Goal: Task Accomplishment & Management: Manage account settings

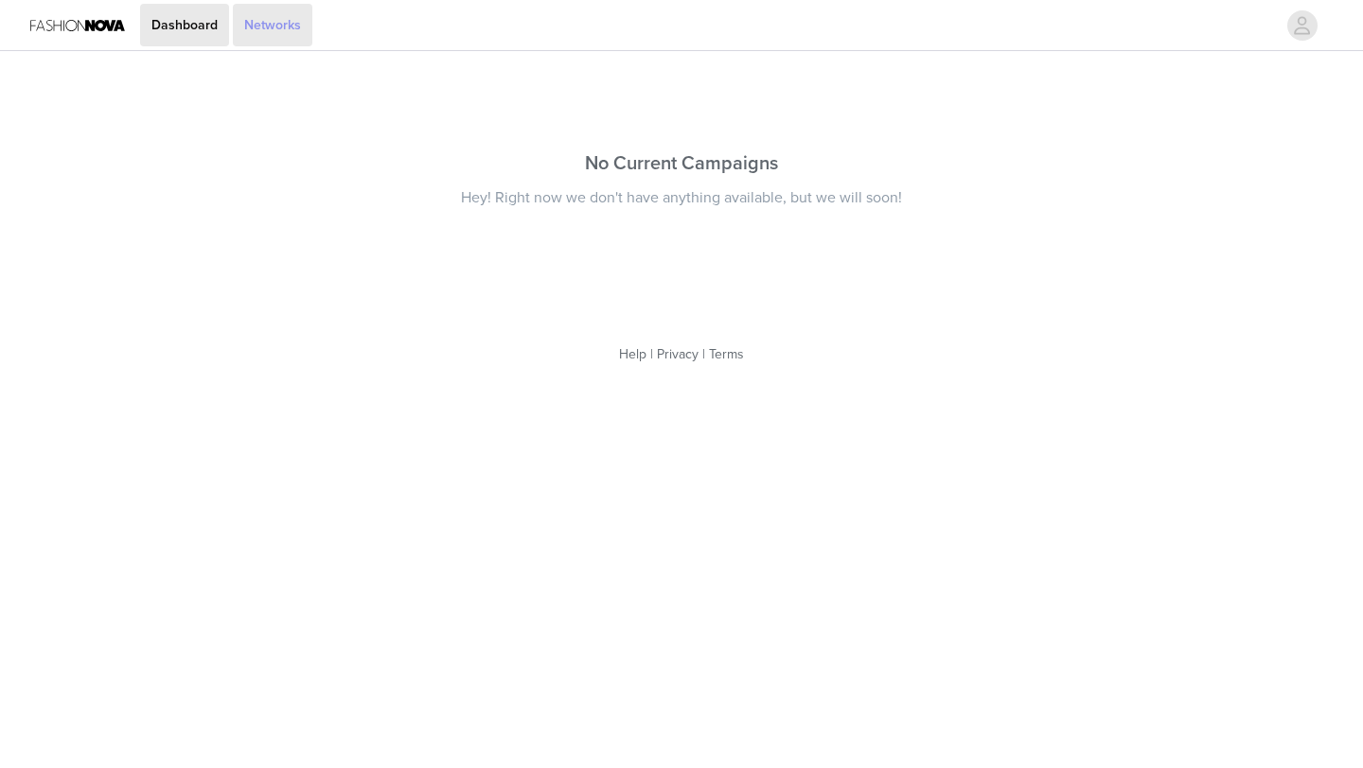
click at [285, 28] on link "Networks" at bounding box center [272, 25] width 79 height 43
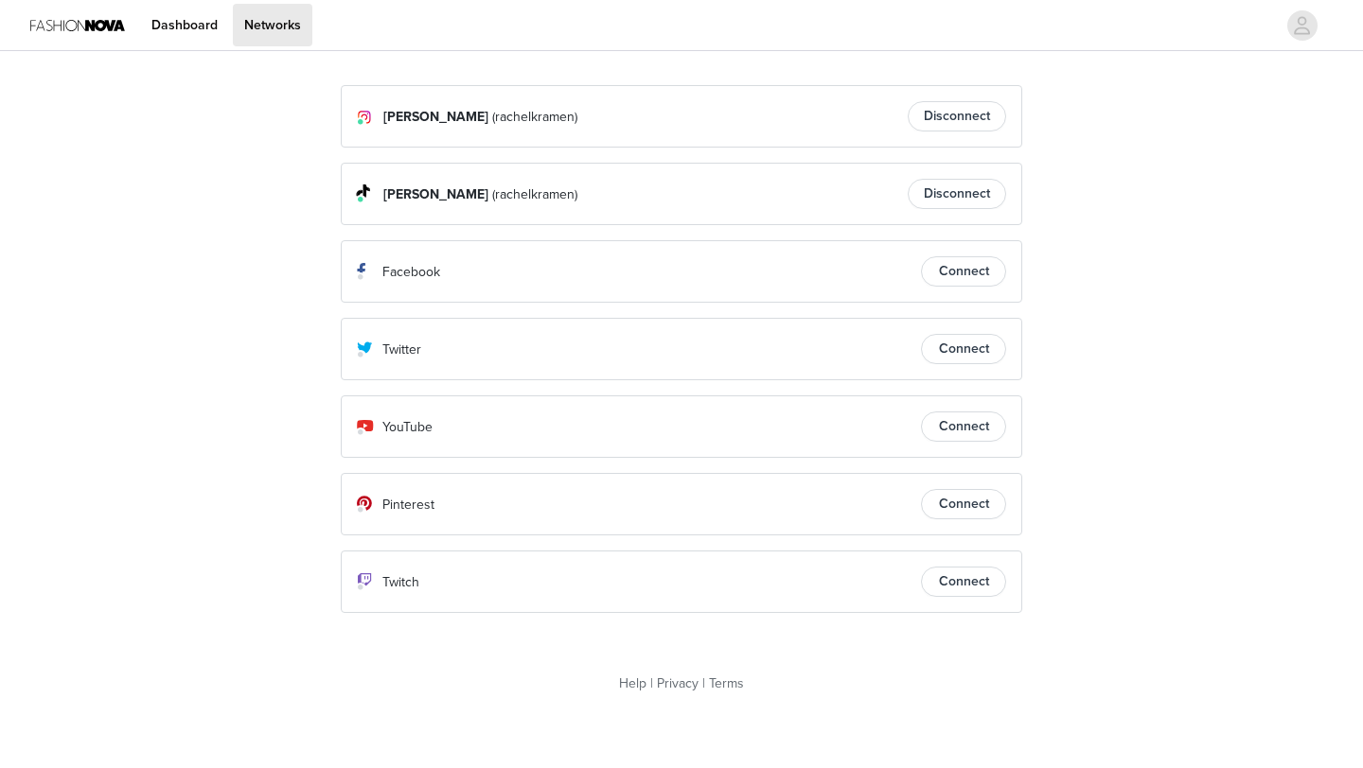
click at [87, 27] on img at bounding box center [77, 25] width 95 height 43
click at [1300, 22] on icon "avatar" at bounding box center [1302, 25] width 18 height 30
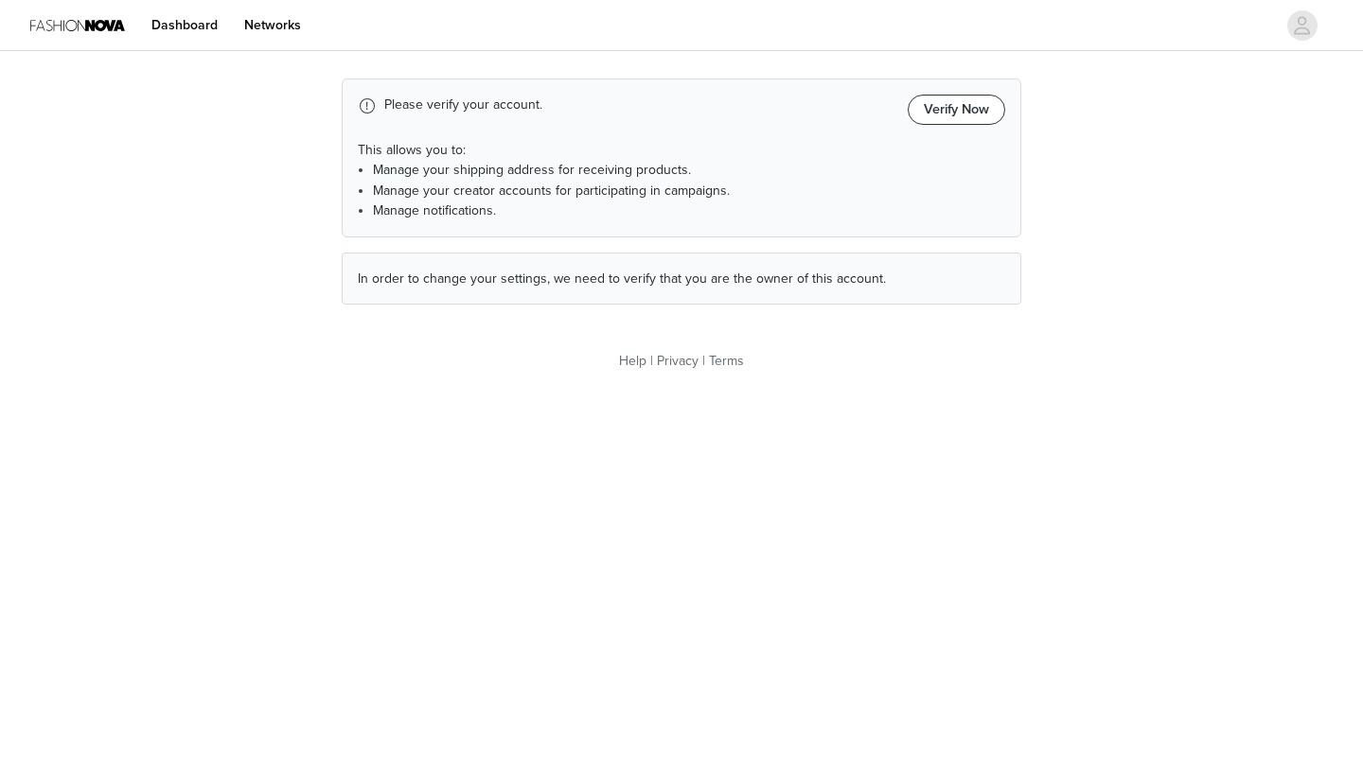
click at [939, 113] on button "Verify Now" at bounding box center [956, 110] width 97 height 30
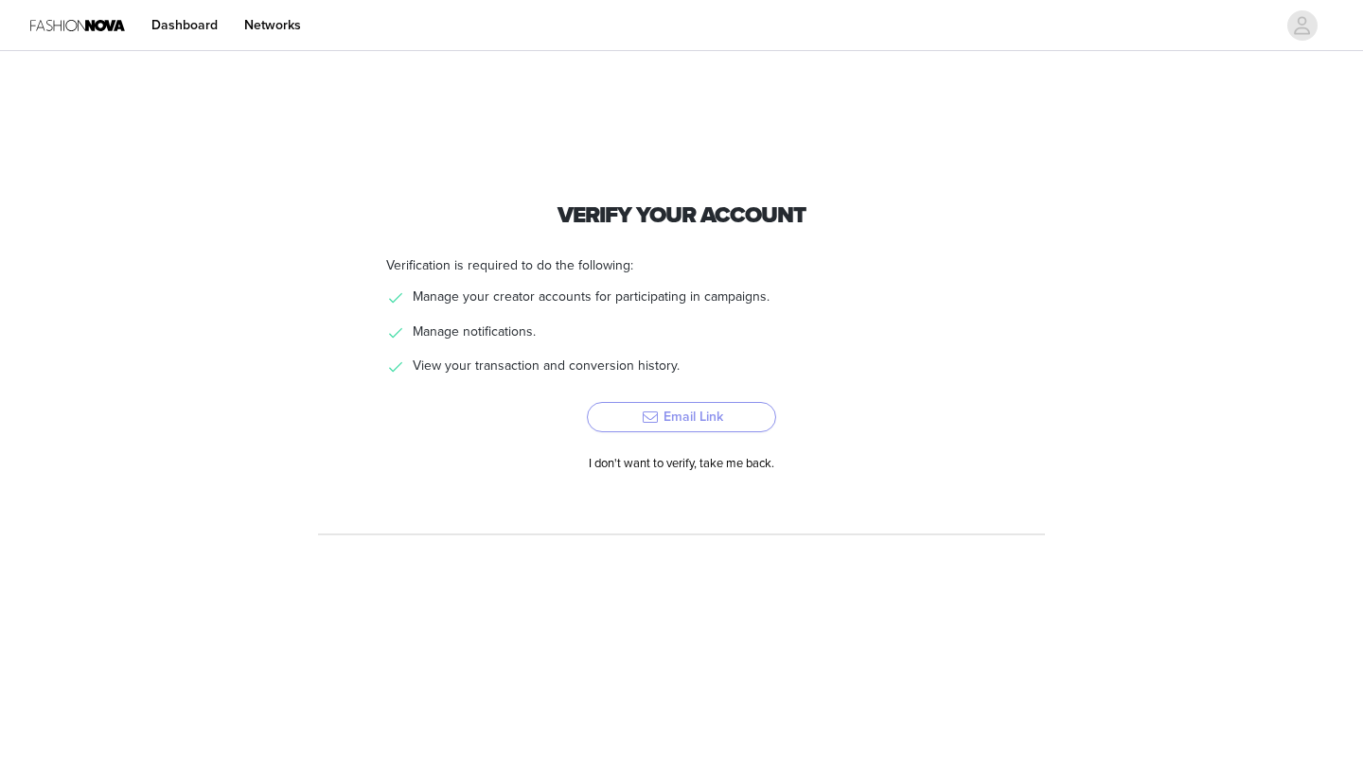
click at [694, 419] on button "Email Link" at bounding box center [681, 417] width 189 height 30
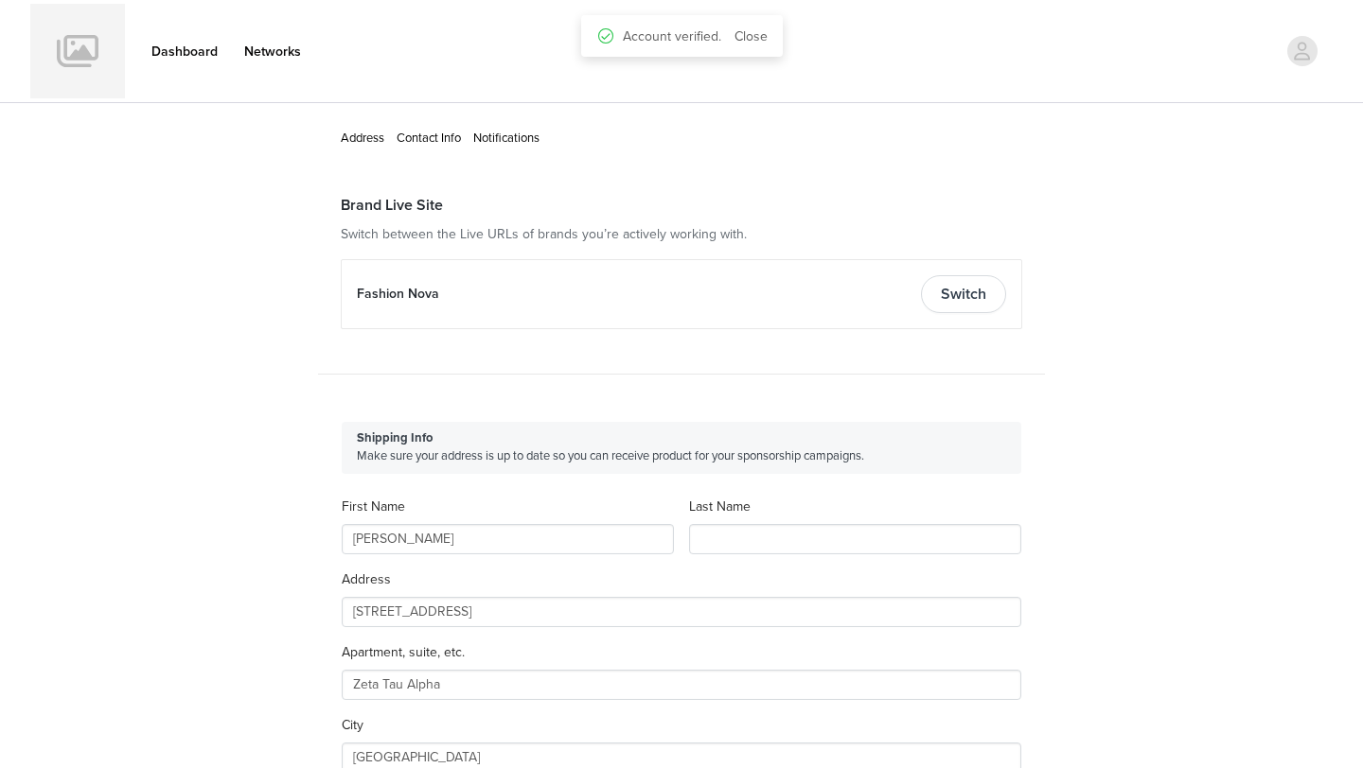
type input "+1 ([GEOGRAPHIC_DATA])"
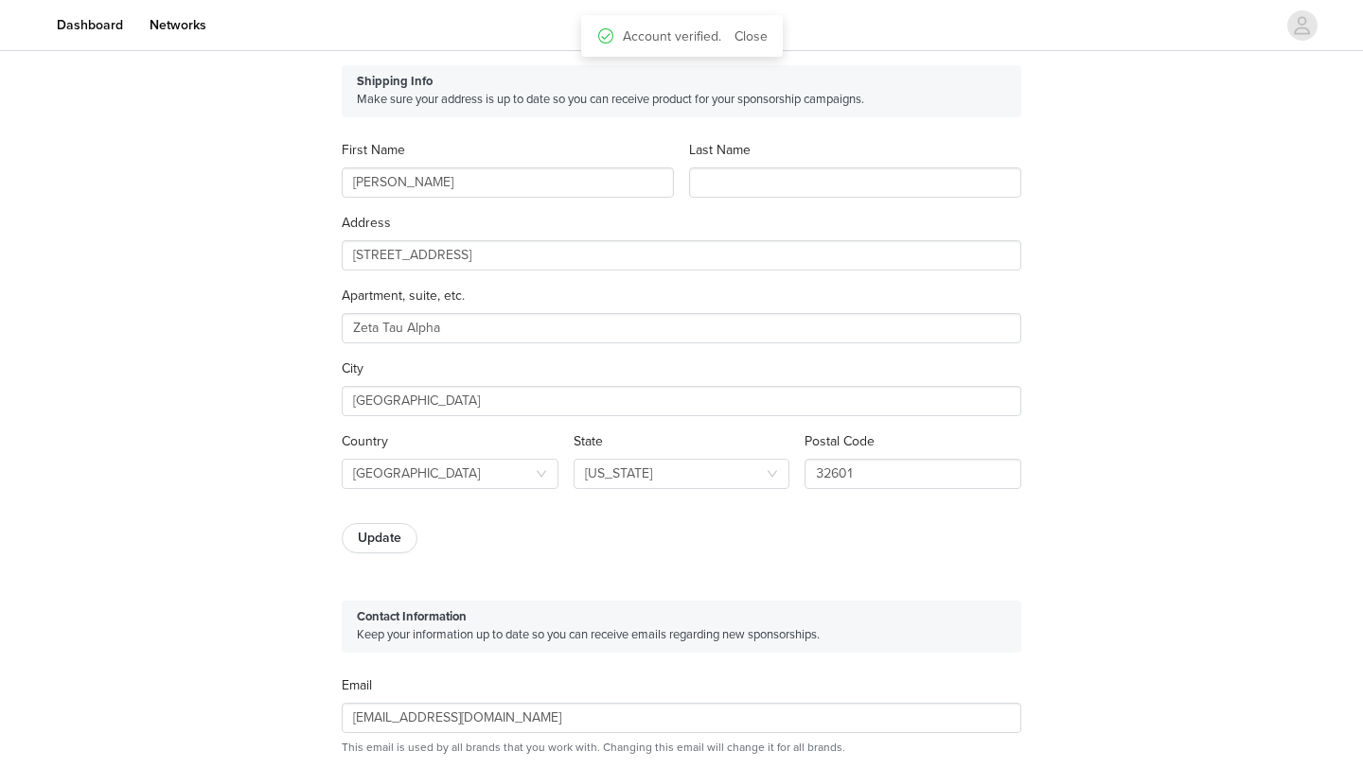
scroll to position [322, 0]
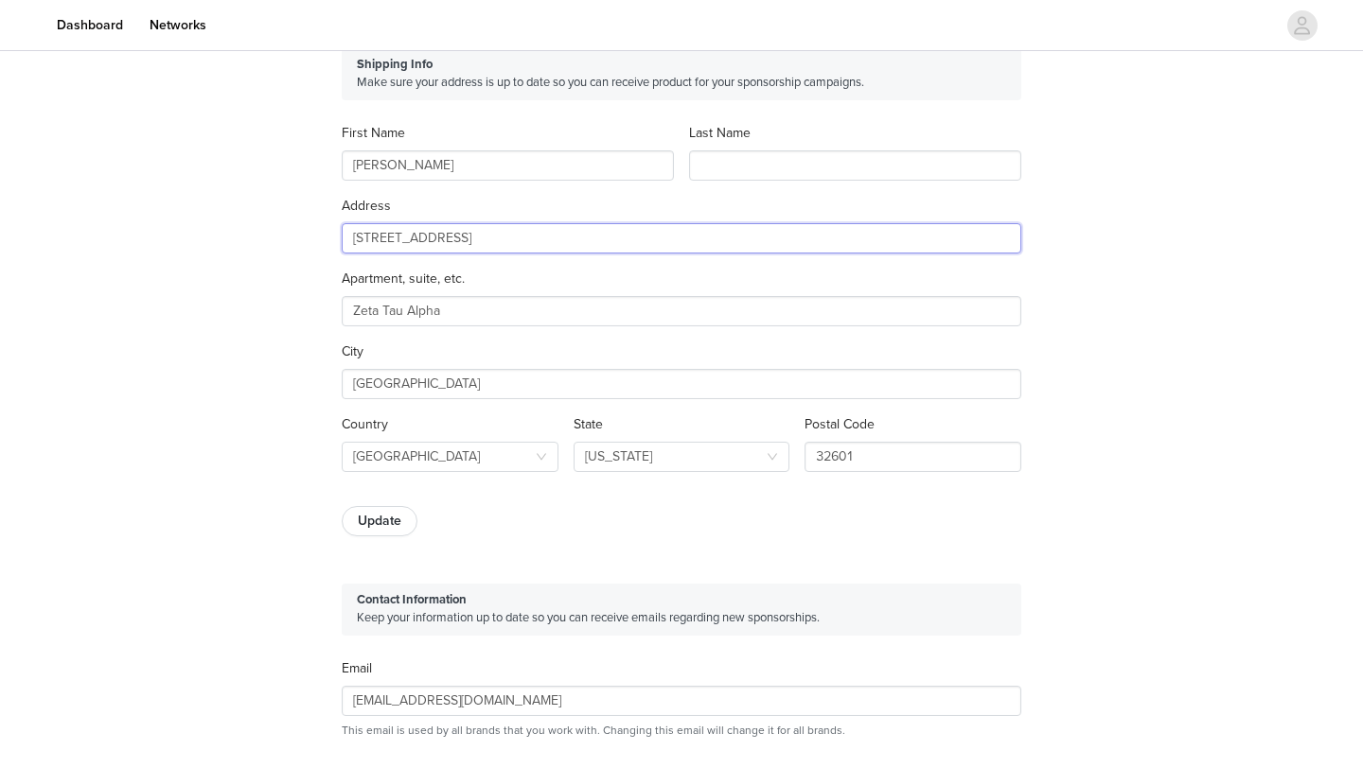
drag, startPoint x: 584, startPoint y: 230, endPoint x: 330, endPoint y: 241, distance: 253.9
click at [330, 241] on div "Shipping Info Make sure your address is up to date so you can receive product f…" at bounding box center [681, 293] width 727 height 536
type input "[STREET_ADDRESS][PERSON_NAME]"
type input "VA"
drag, startPoint x: 479, startPoint y: 319, endPoint x: 237, endPoint y: 317, distance: 242.3
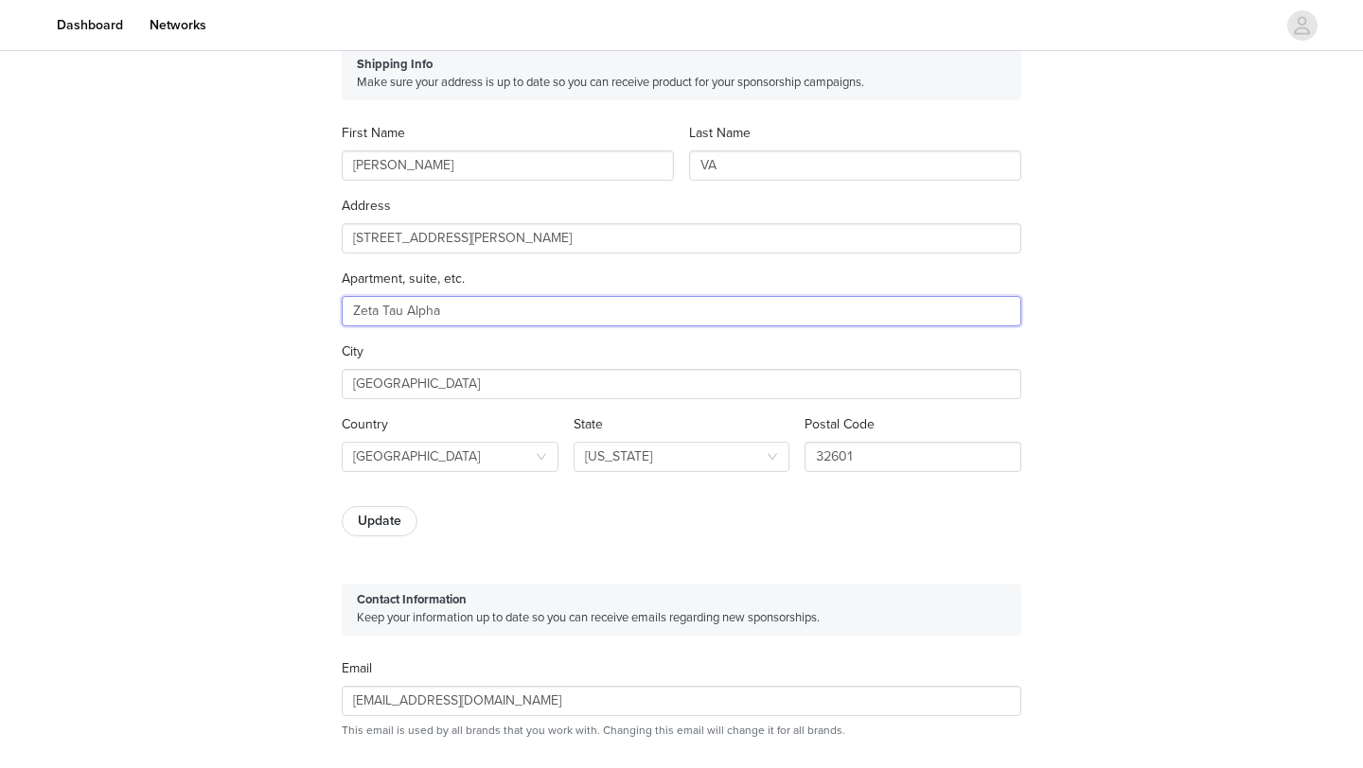
click at [237, 317] on div "Address Contact Info Notifications Brand Live Site Switch between the Live URLs…" at bounding box center [681, 610] width 1363 height 1754
drag, startPoint x: 724, startPoint y: 161, endPoint x: 648, endPoint y: 161, distance: 75.7
click at [648, 161] on div "First Name [PERSON_NAME] Last Name VA" at bounding box center [681, 159] width 695 height 73
type input "Kramen"
click at [421, 153] on input "[PERSON_NAME]" at bounding box center [508, 165] width 332 height 30
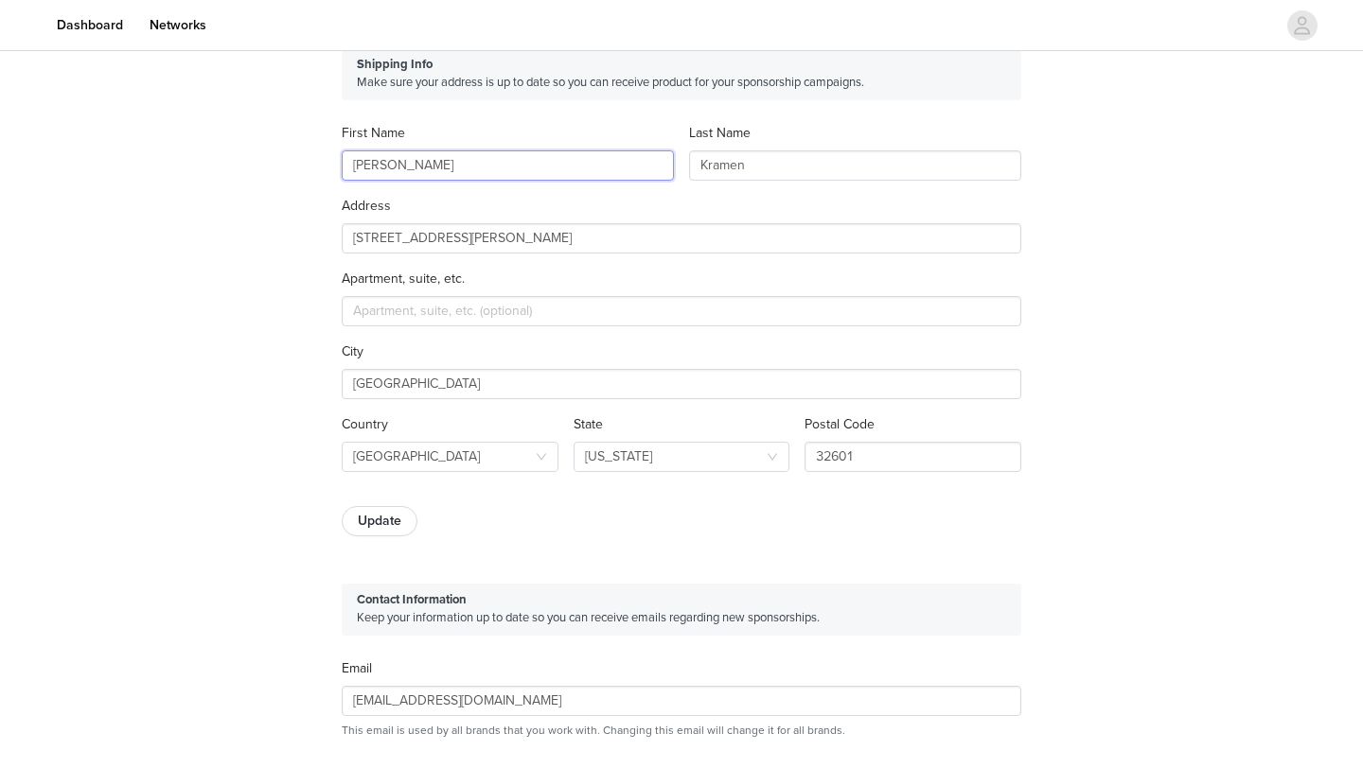
drag, startPoint x: 454, startPoint y: 171, endPoint x: 392, endPoint y: 170, distance: 62.5
click at [392, 170] on input "[PERSON_NAME]" at bounding box center [508, 165] width 332 height 30
type input "[PERSON_NAME]"
drag, startPoint x: 473, startPoint y: 382, endPoint x: 285, endPoint y: 378, distance: 188.4
click at [285, 378] on div "Address Contact Info Notifications Brand Live Site Switch between the Live URLs…" at bounding box center [681, 610] width 1363 height 1754
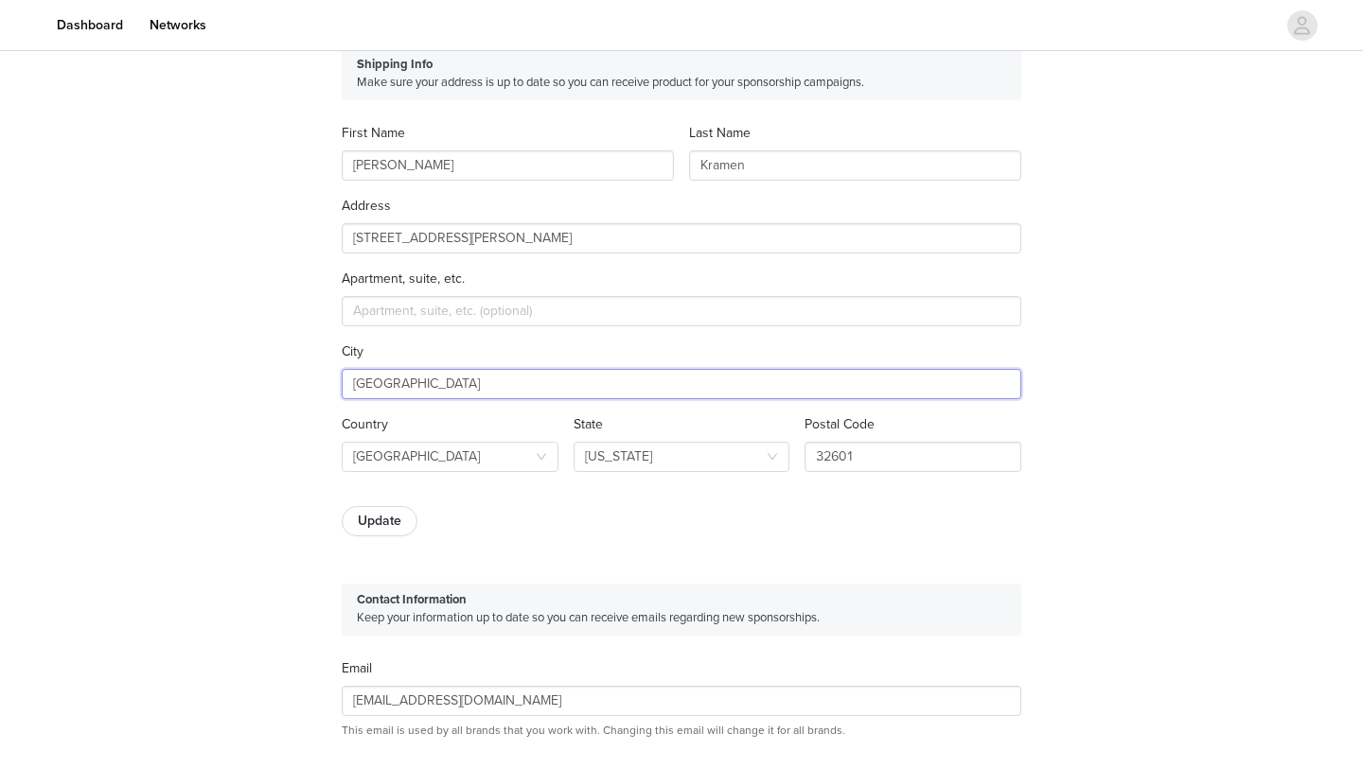
type input "Richmond"
click at [522, 544] on div "Shipping Info Make sure your address is up to date so you can receive product f…" at bounding box center [681, 293] width 727 height 536
click at [662, 455] on div "Florida" at bounding box center [676, 457] width 182 height 28
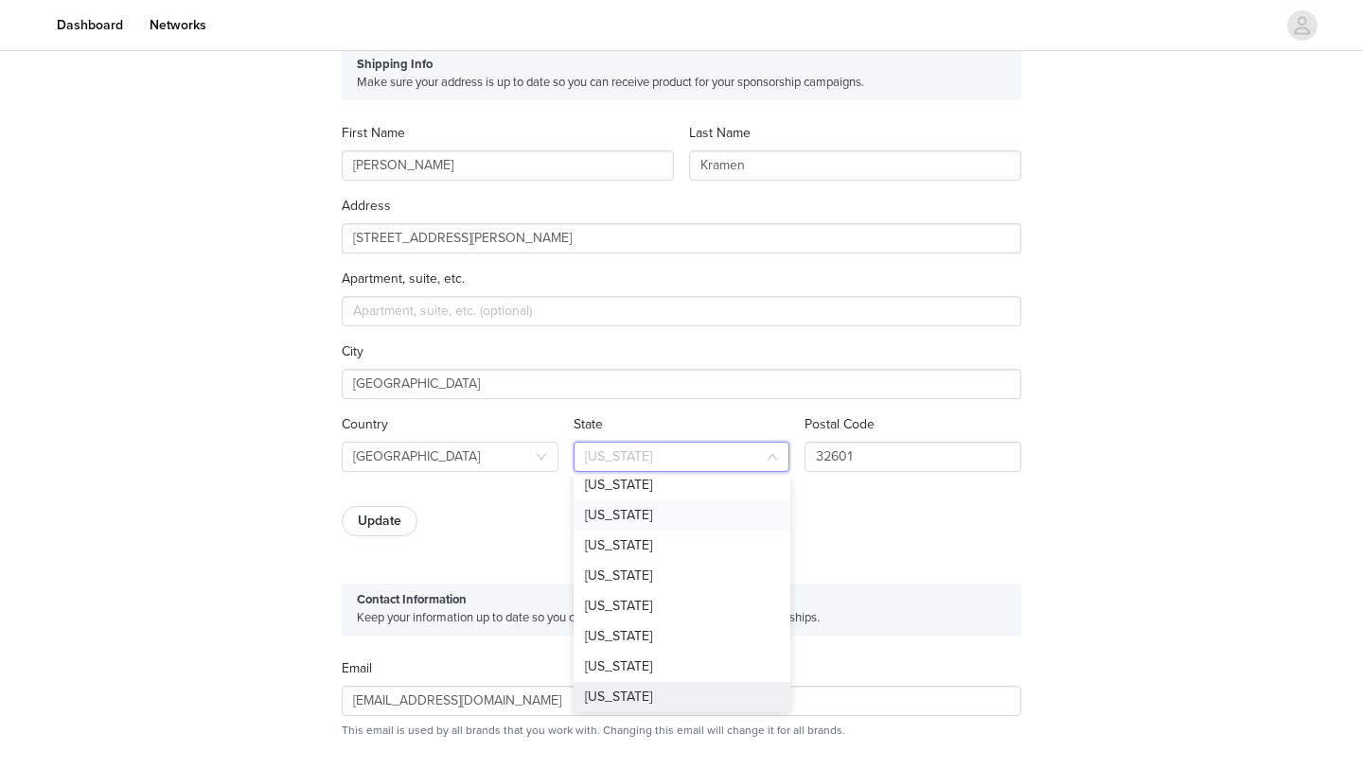
scroll to position [125, 0]
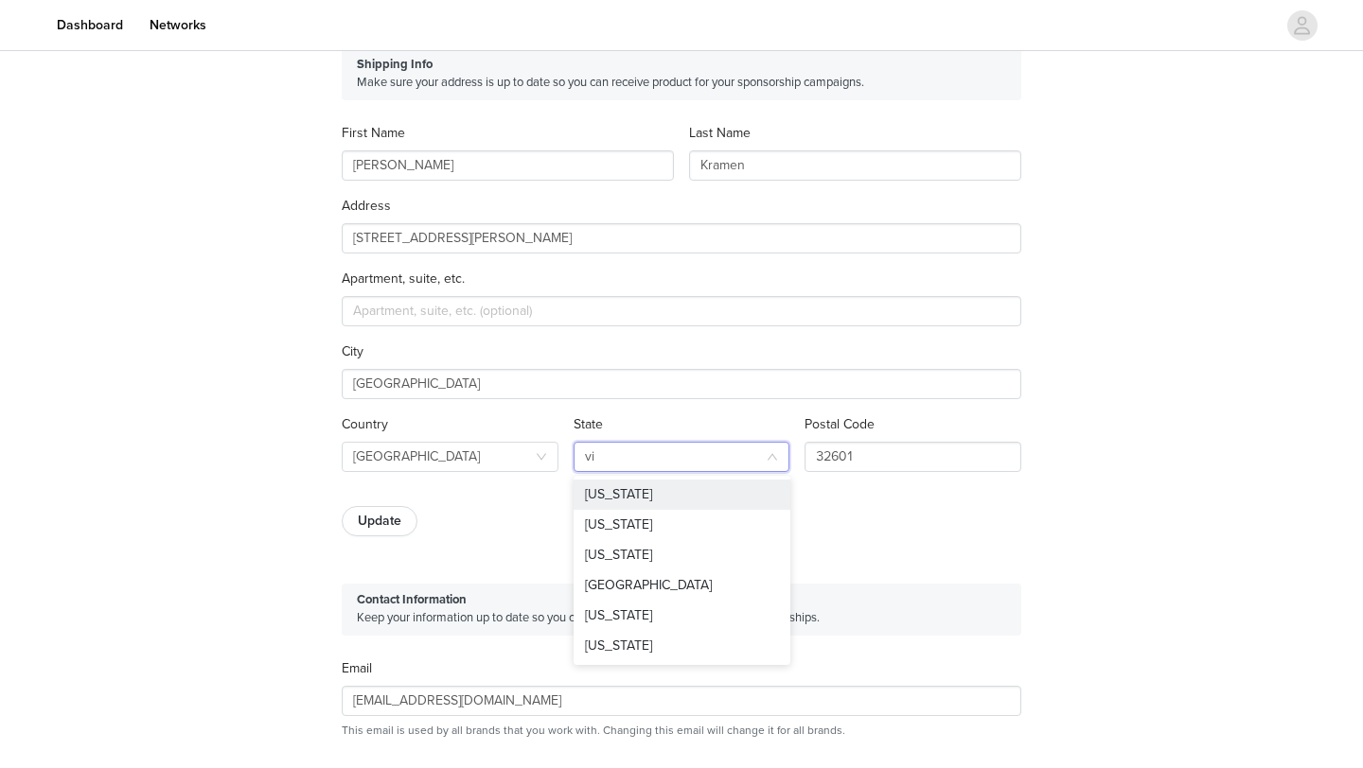
type input "vir"
click at [631, 524] on li "Virginia" at bounding box center [681, 525] width 217 height 30
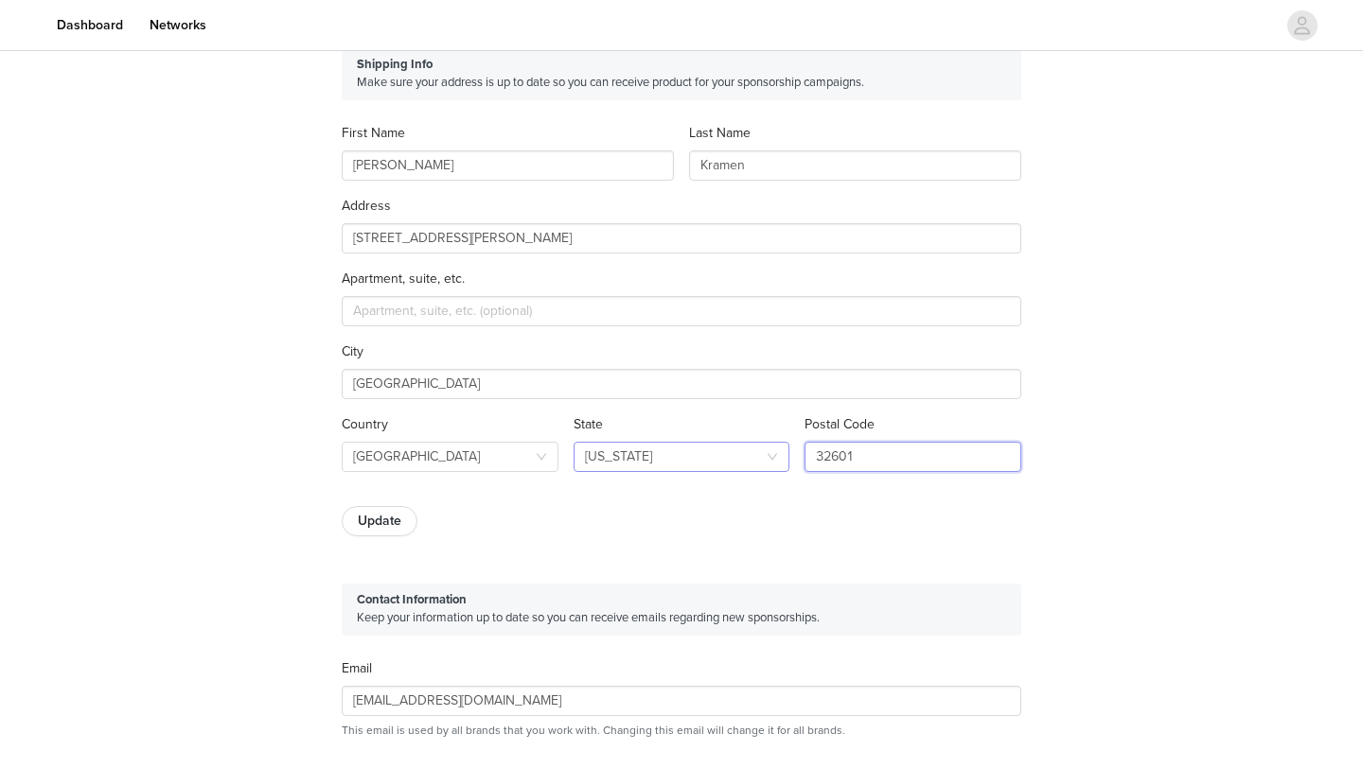
drag, startPoint x: 906, startPoint y: 454, endPoint x: 763, endPoint y: 454, distance: 142.9
click at [763, 454] on div "Country United States State Virginia Postal Code 32601" at bounding box center [681, 451] width 695 height 73
type input "23220"
click at [580, 490] on div "Shipping Info Make sure your address is up to date so you can receive product f…" at bounding box center [681, 292] width 679 height 488
click at [380, 532] on button "Update" at bounding box center [380, 521] width 76 height 30
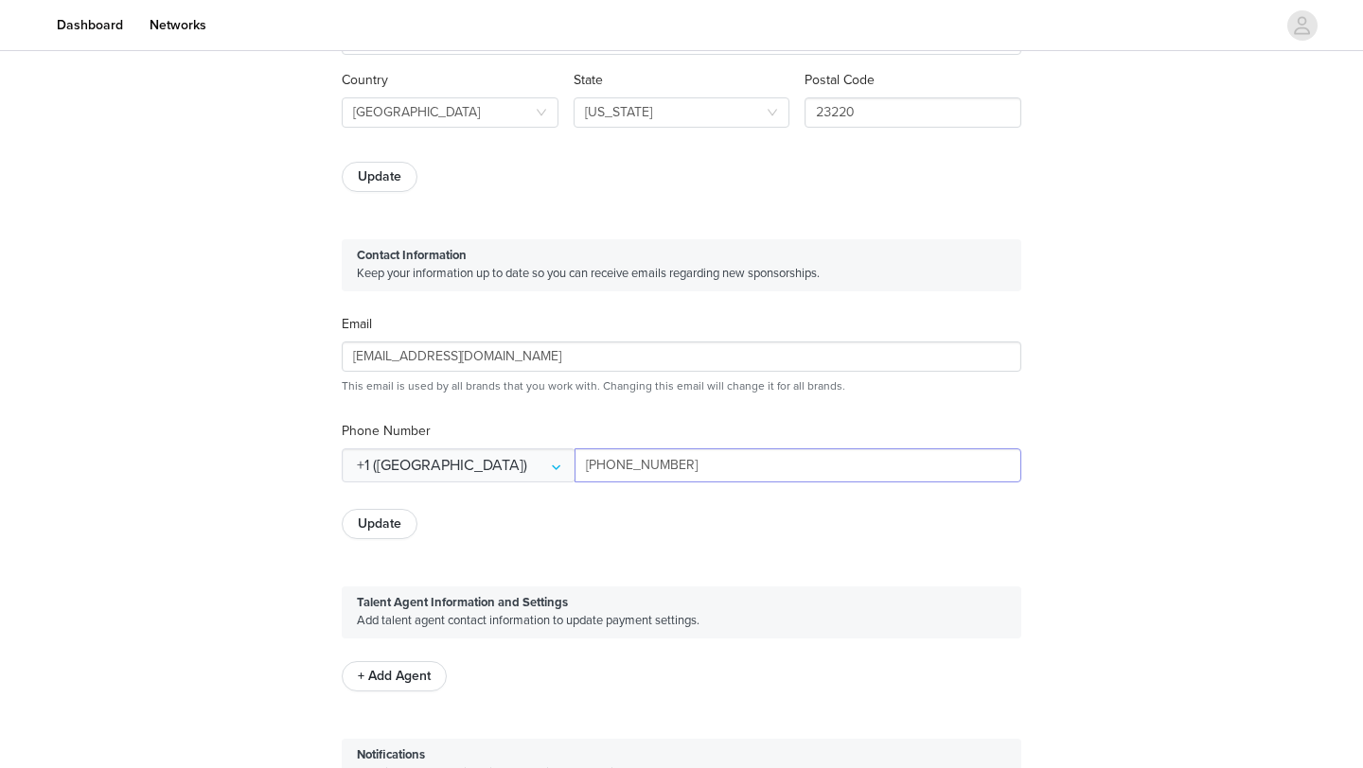
scroll to position [0, 0]
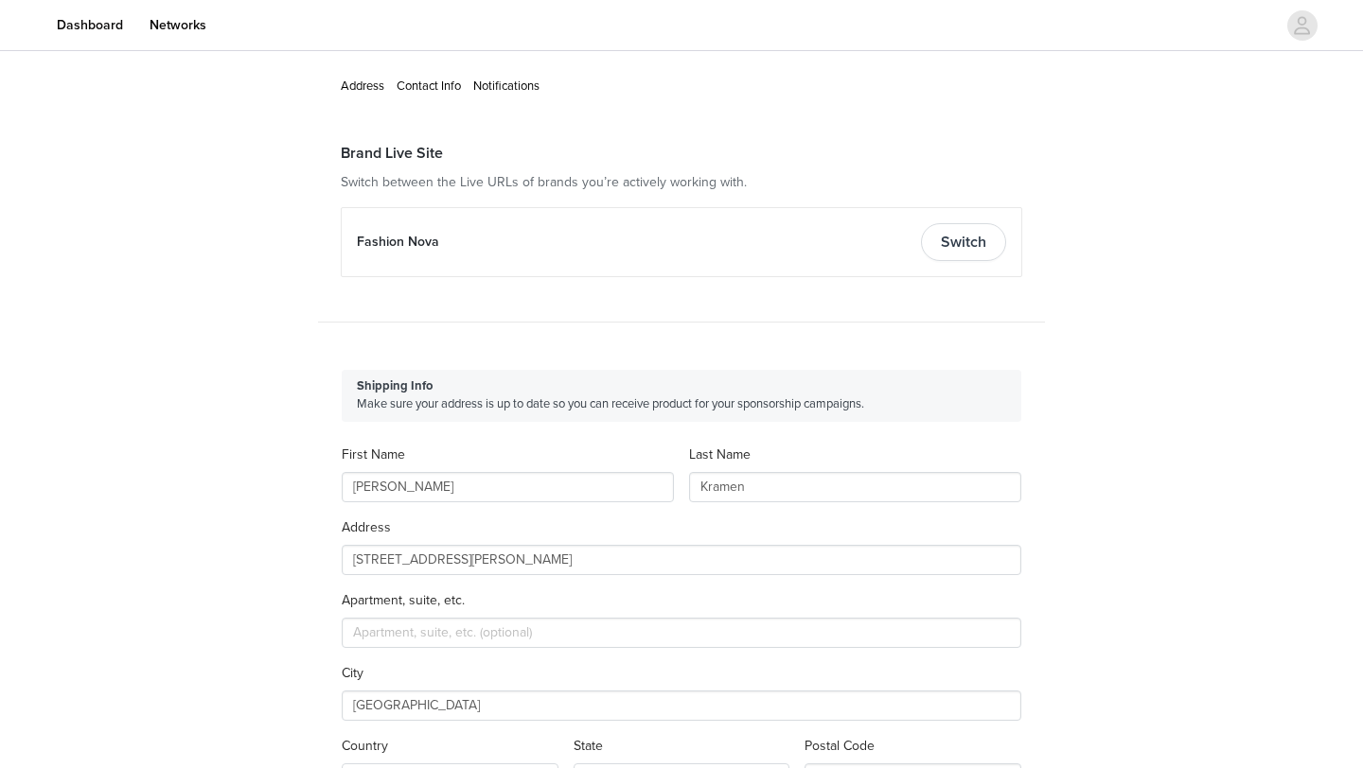
click at [841, 241] on div "Fashion Nova Switch" at bounding box center [681, 242] width 649 height 38
click at [948, 244] on button "Switch" at bounding box center [963, 242] width 85 height 38
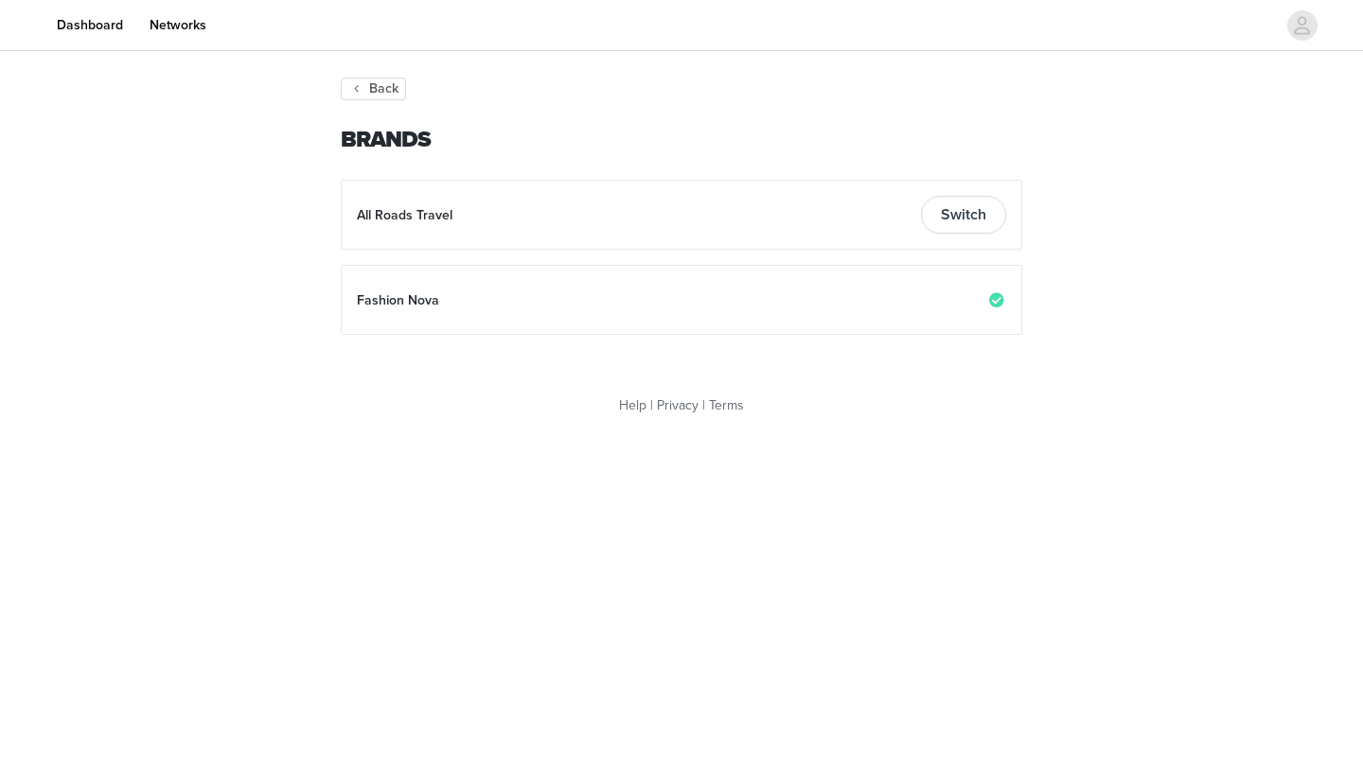
click at [830, 220] on div "All Roads Travel Switch" at bounding box center [681, 215] width 649 height 38
click at [935, 218] on button "Switch" at bounding box center [963, 215] width 85 height 38
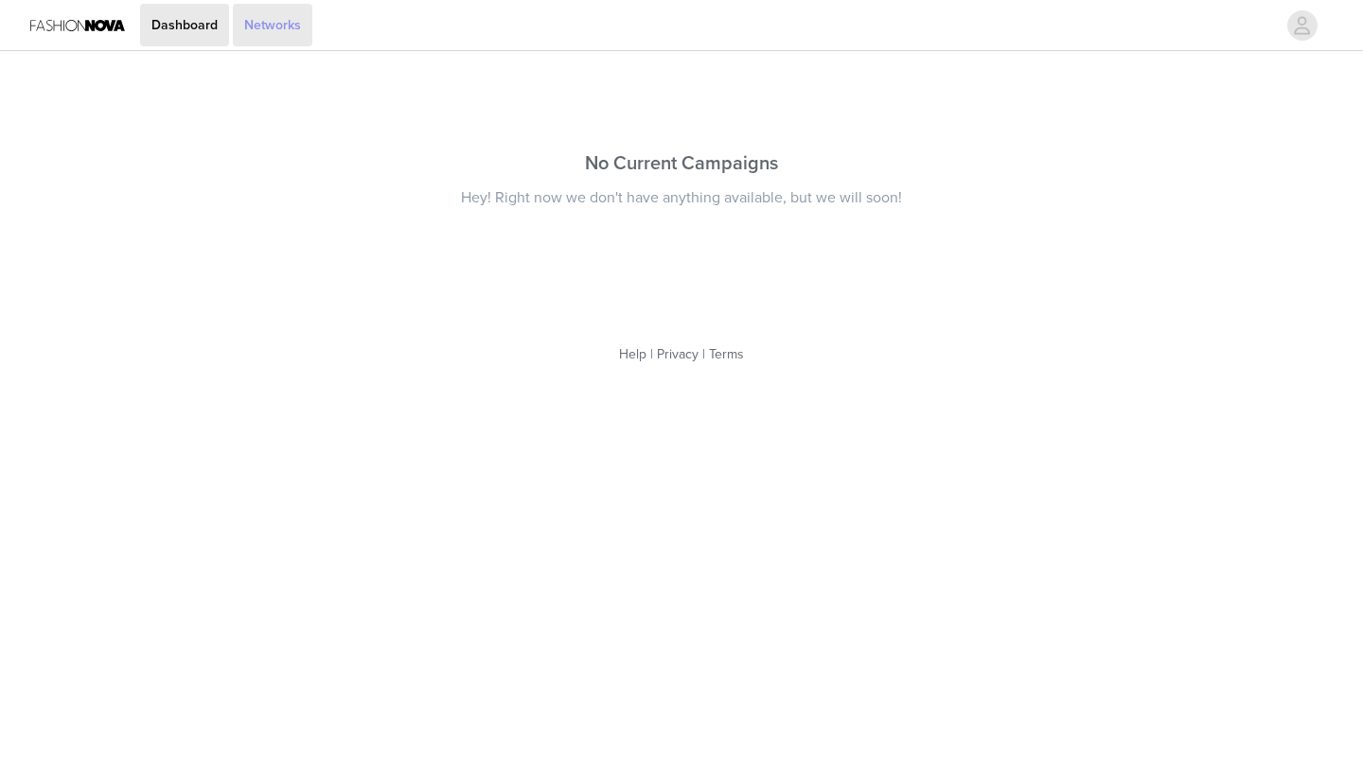
click at [268, 17] on link "Networks" at bounding box center [272, 25] width 79 height 43
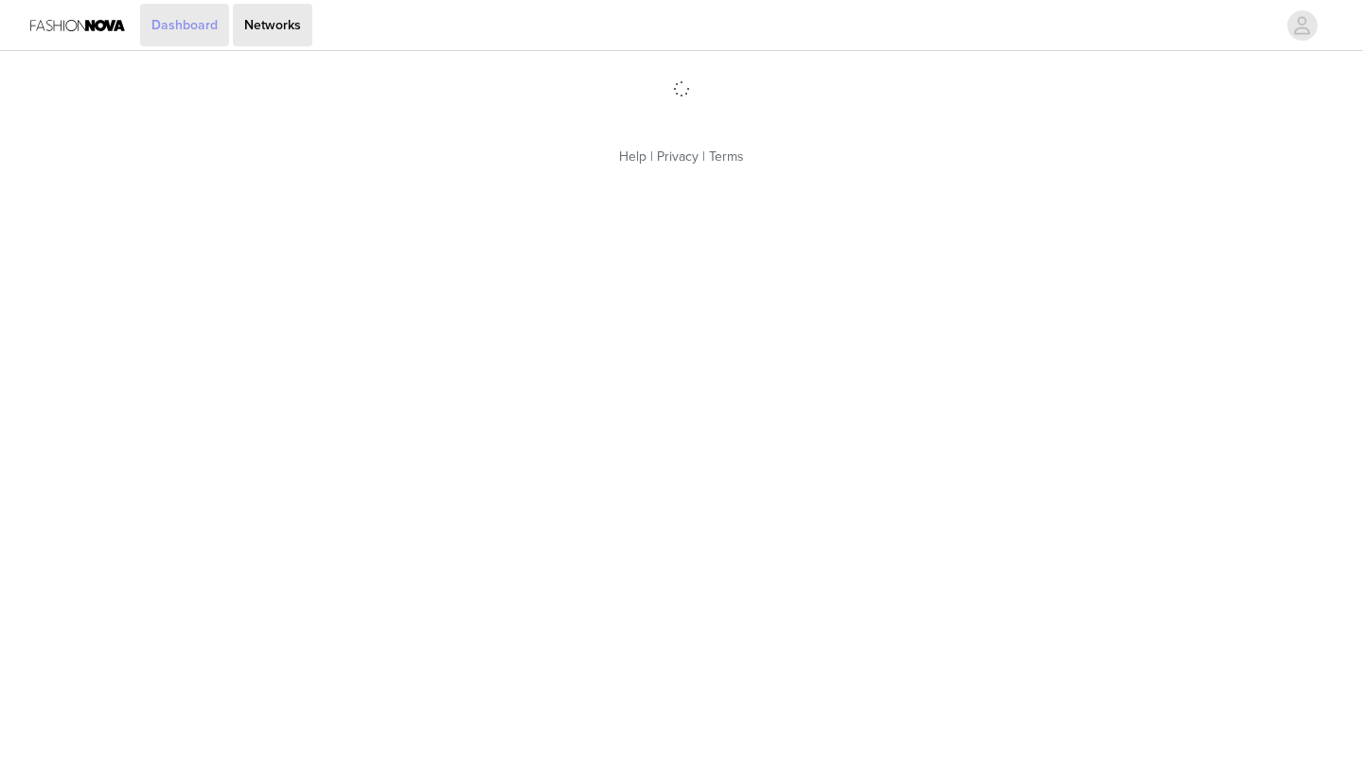
click at [182, 21] on link "Dashboard" at bounding box center [184, 25] width 89 height 43
